Goal: Navigation & Orientation: Understand site structure

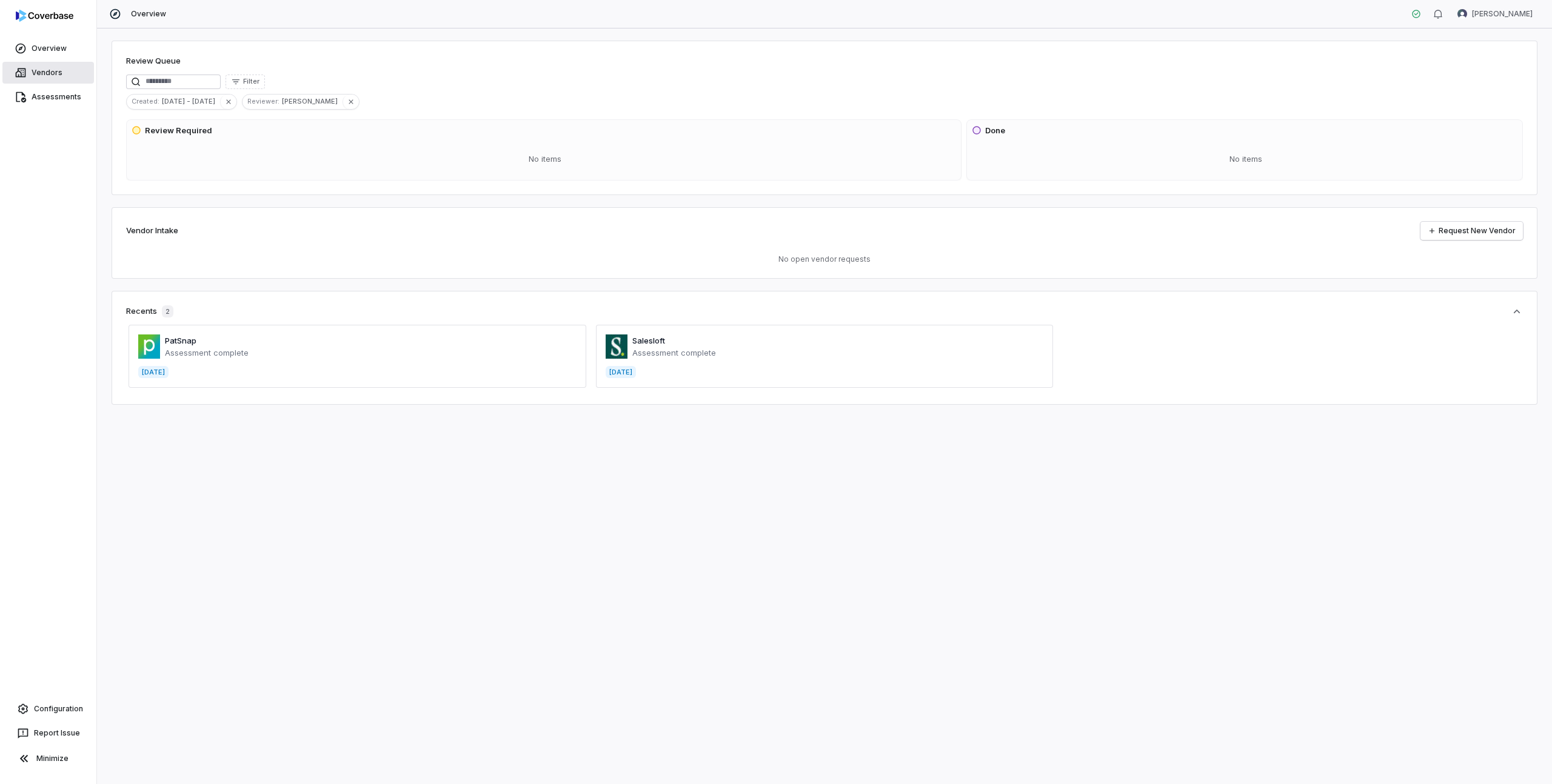
click at [53, 75] on link "Vendors" at bounding box center [48, 72] width 92 height 22
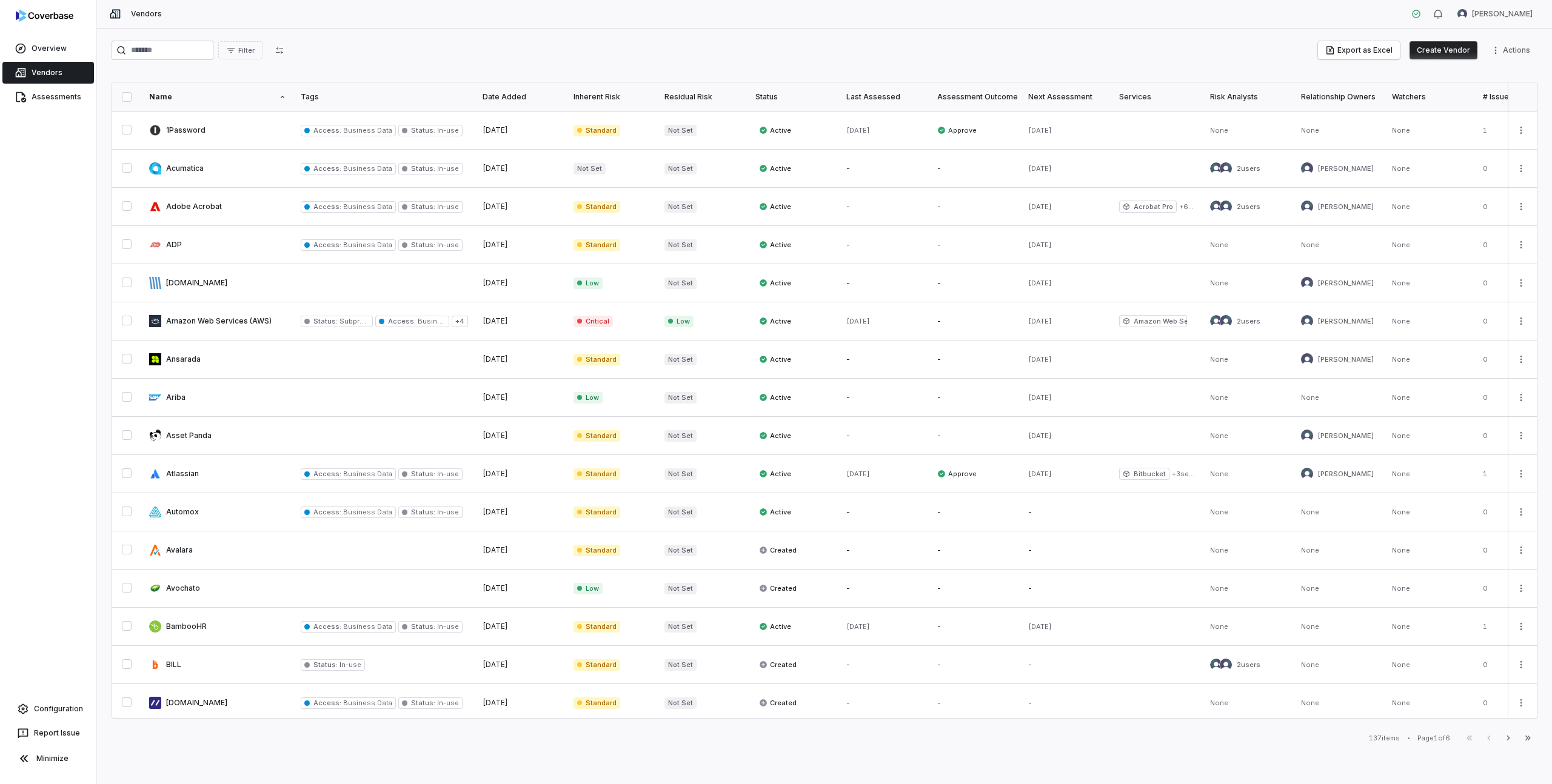
click at [1512, 47] on html "Overview Vendors Assessments Configuration Report Issue Minimize Vendors Mike L…" at bounding box center [776, 392] width 1552 height 784
click at [689, 55] on html "Overview Vendors Assessments Configuration Report Issue Minimize Vendors Mike L…" at bounding box center [776, 392] width 1552 height 784
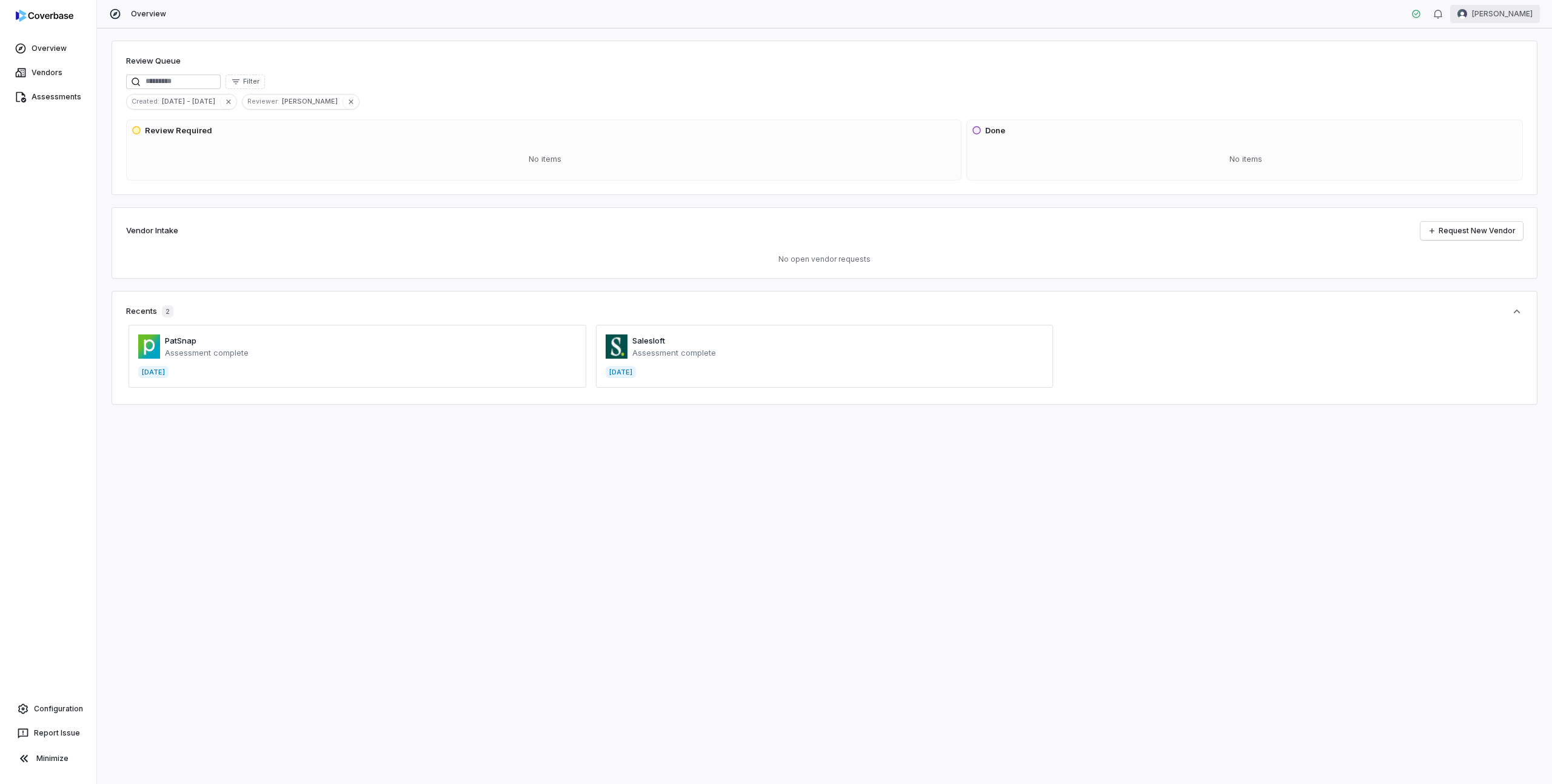
click at [1494, 10] on html "Overview Vendors Assessments Configuration Report Issue Minimize Overview [PERS…" at bounding box center [776, 392] width 1552 height 784
click at [1479, 79] on div "Help & Feedback" at bounding box center [1489, 82] width 93 height 19
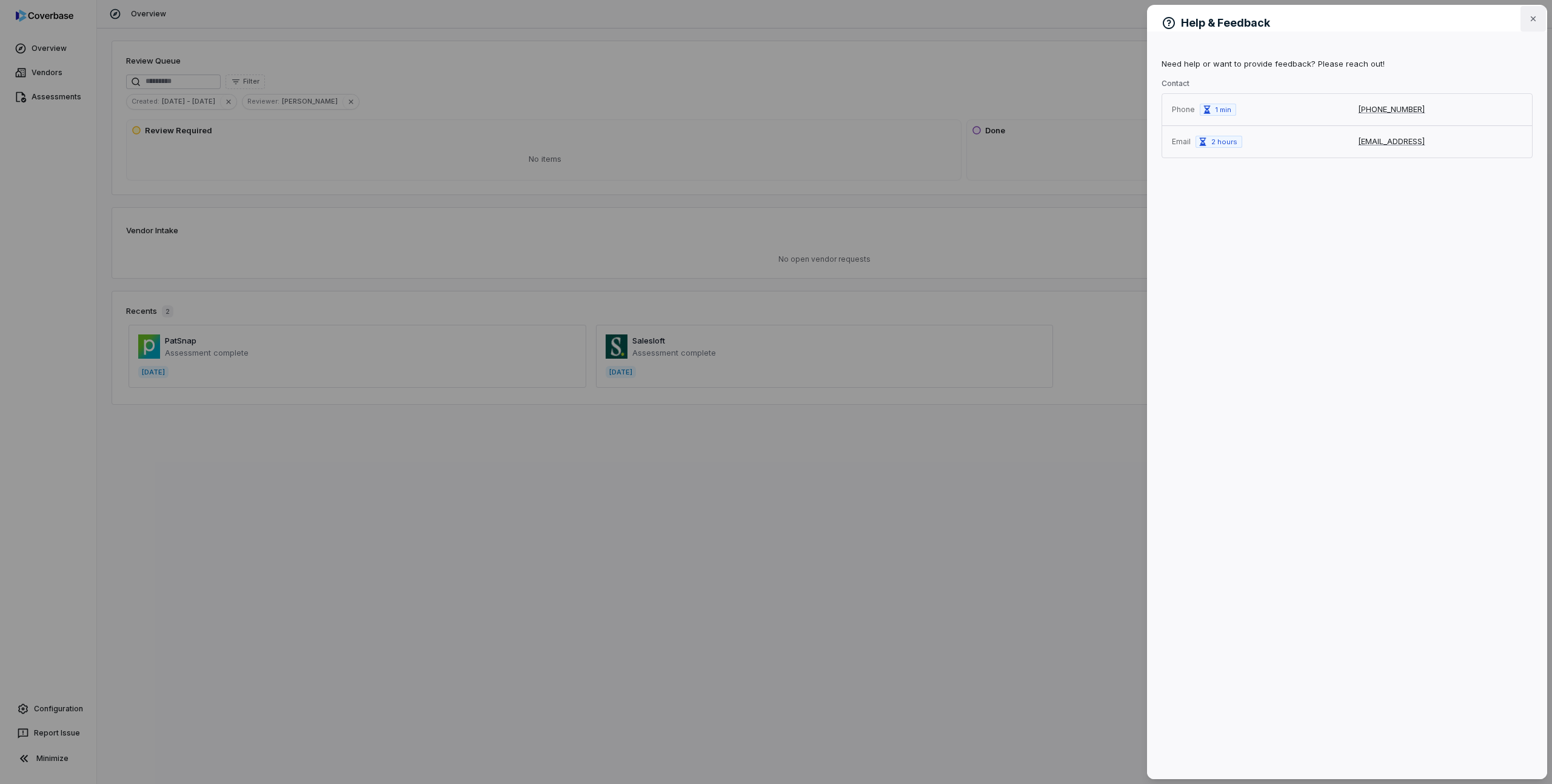
click at [1538, 18] on button "Close" at bounding box center [1533, 19] width 26 height 26
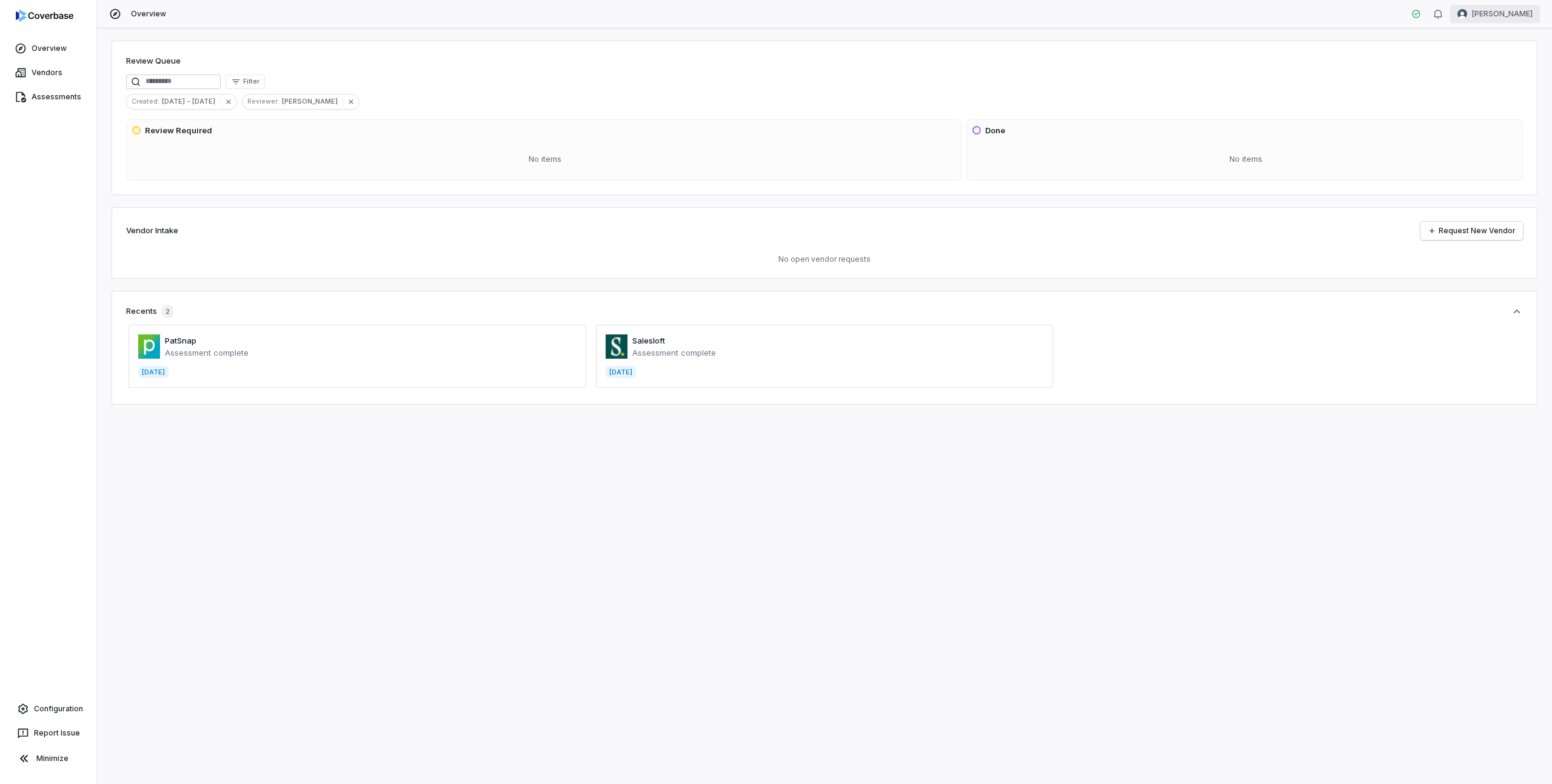
click at [1504, 19] on html "Overview Vendors Assessments Configuration Report Issue Minimize Overview [PERS…" at bounding box center [776, 392] width 1552 height 784
click at [1484, 63] on div "Organization" at bounding box center [1489, 62] width 93 height 19
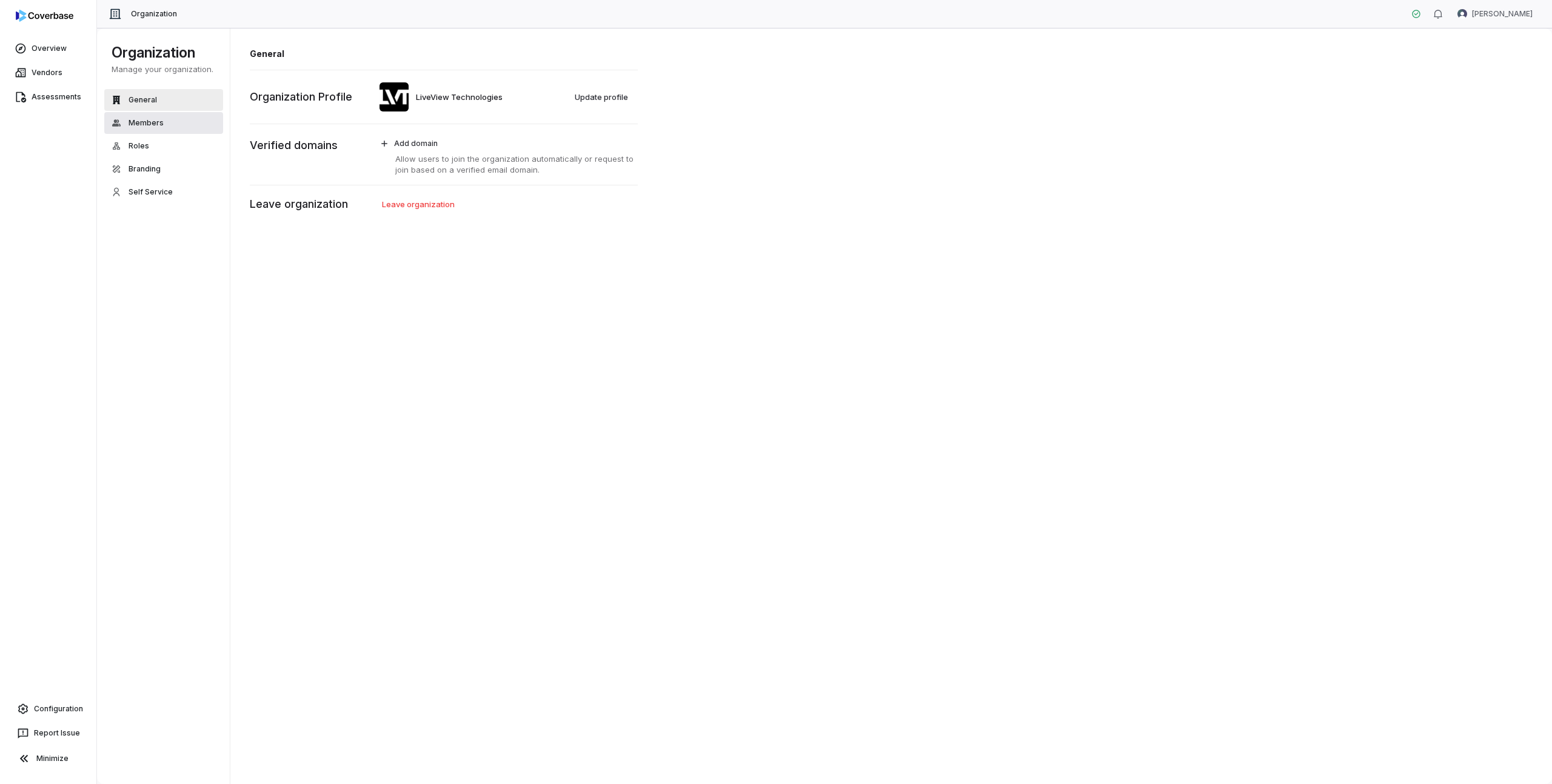
click at [166, 123] on button "Members" at bounding box center [163, 123] width 119 height 22
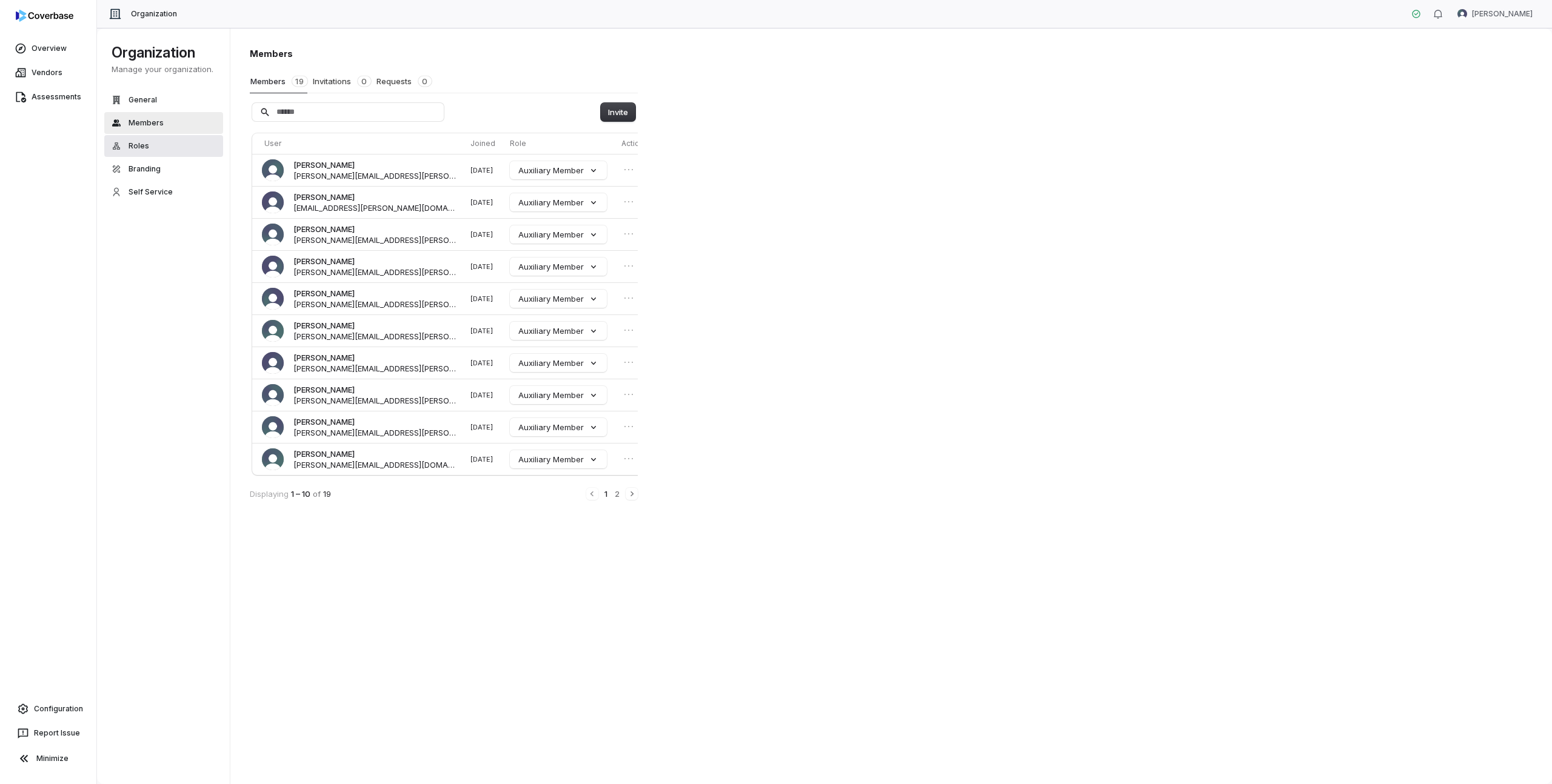
click at [144, 142] on span "Roles" at bounding box center [139, 146] width 21 height 10
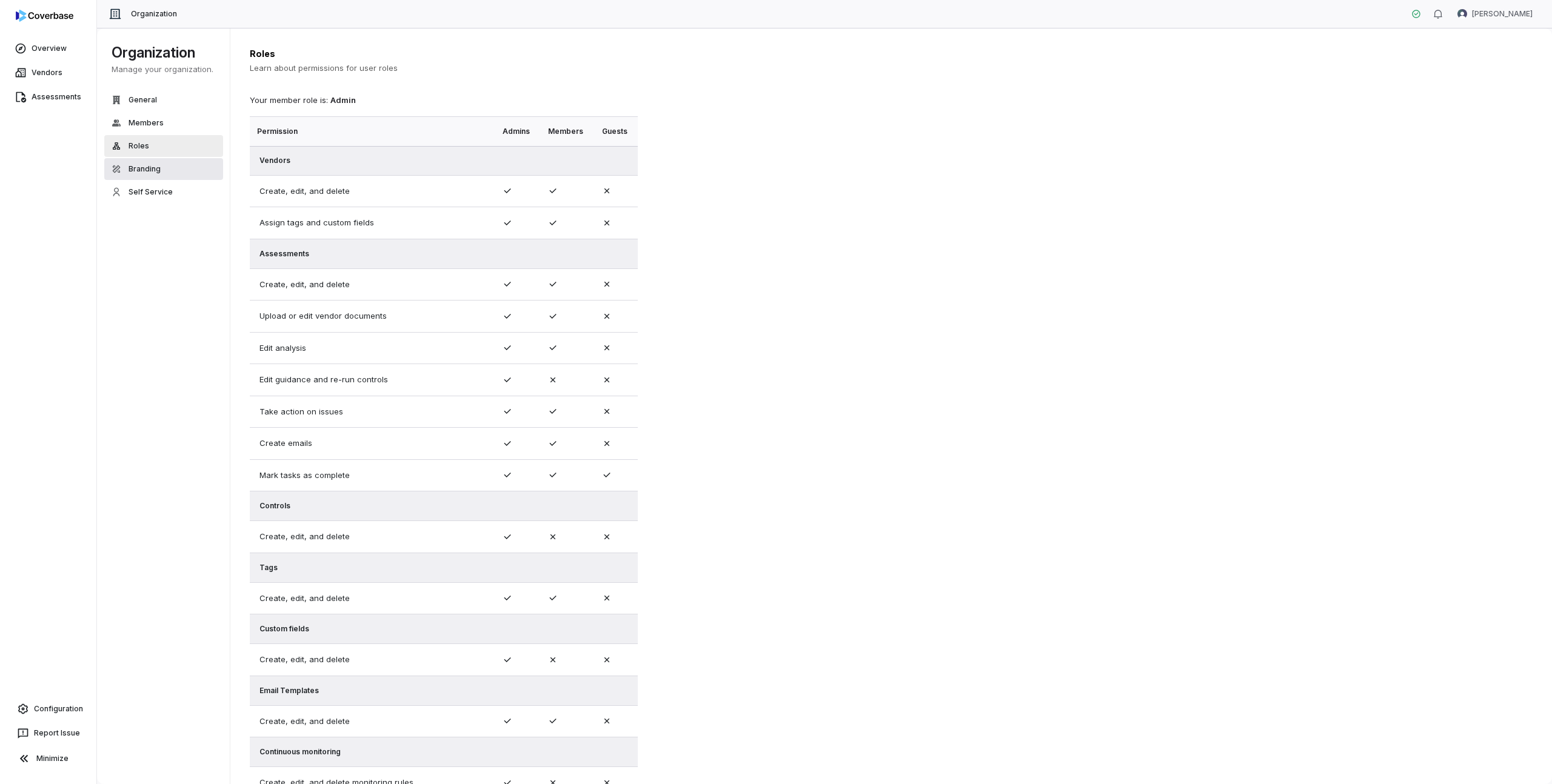
click at [142, 164] on span "Branding" at bounding box center [144, 169] width 32 height 10
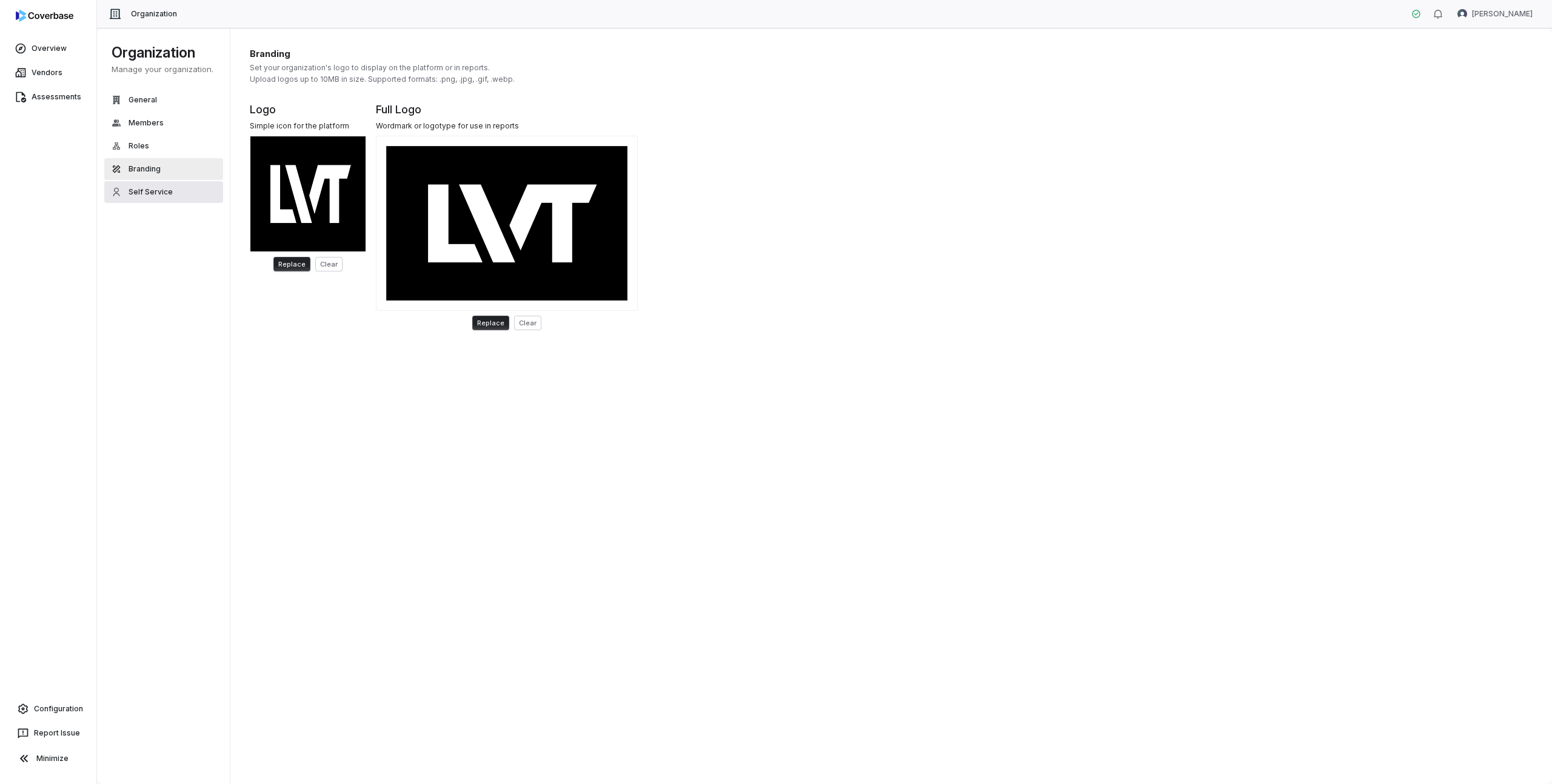
click at [142, 187] on span "Self Service" at bounding box center [151, 192] width 44 height 10
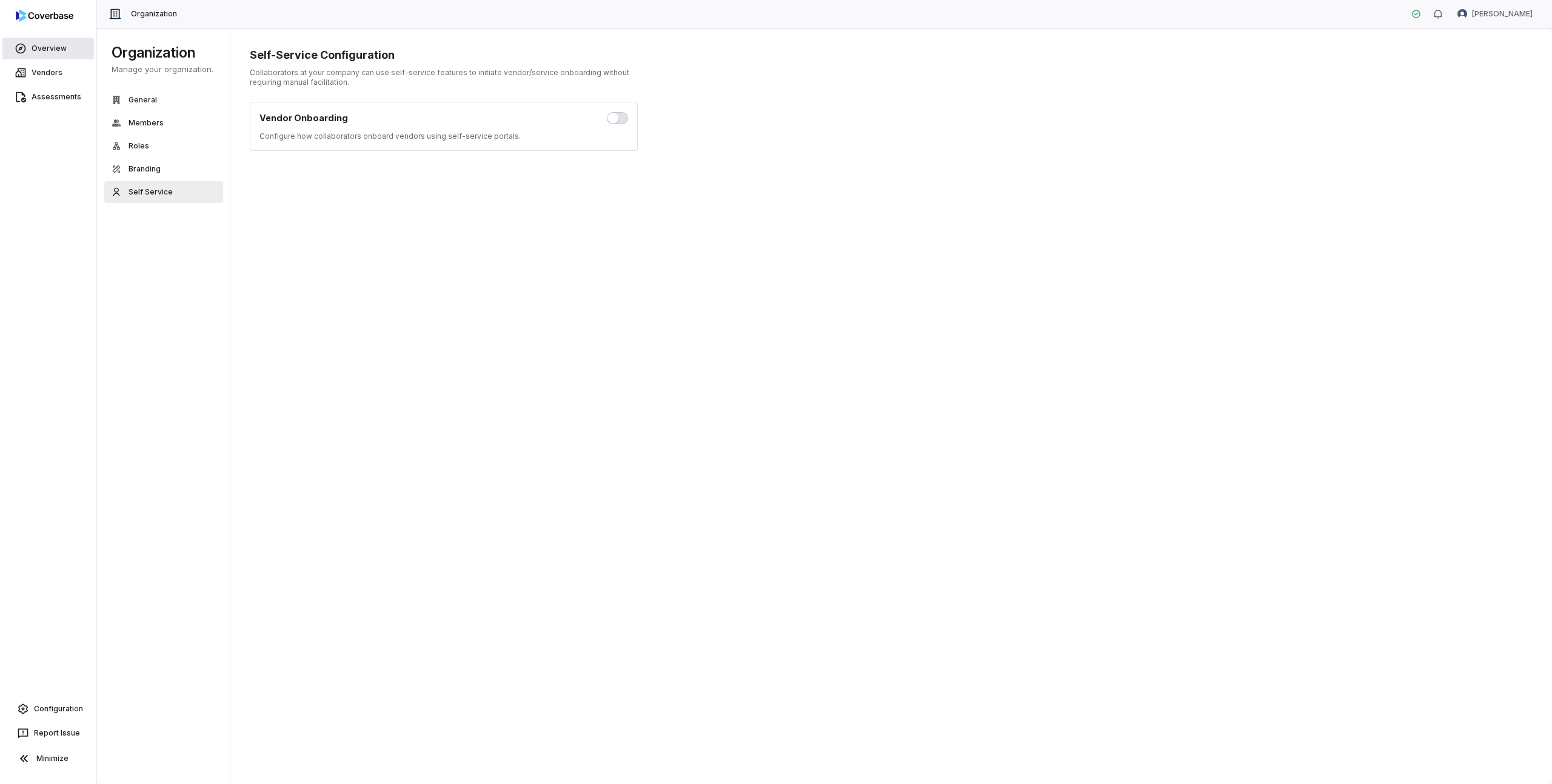
click at [46, 41] on link "Overview" at bounding box center [48, 48] width 92 height 22
